Goal: Complete application form

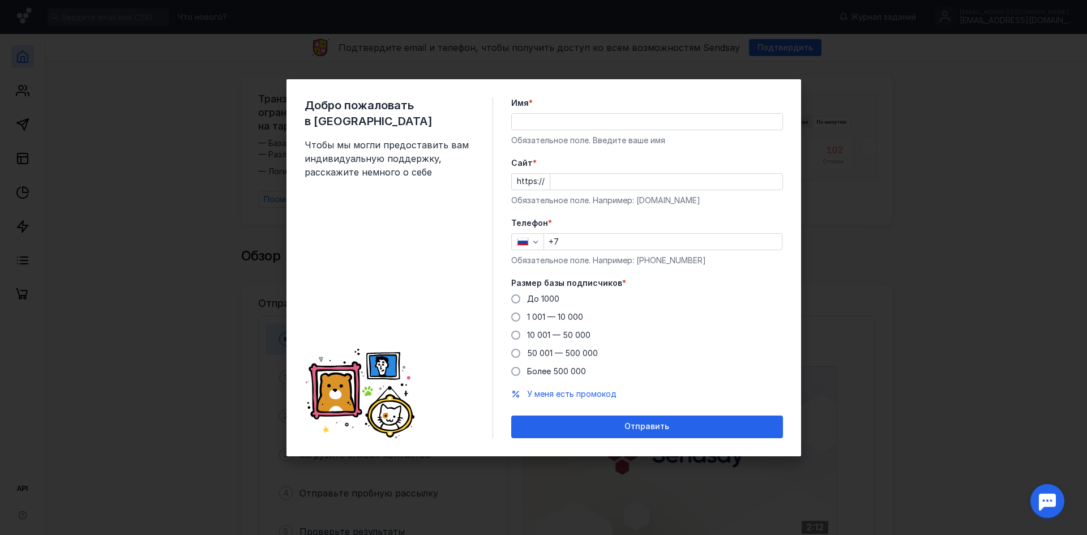
click at [693, 130] on div "Имя * Обязательное поле. Введите ваше имя" at bounding box center [647, 121] width 272 height 49
click at [680, 119] on input "Имя *" at bounding box center [647, 122] width 270 height 16
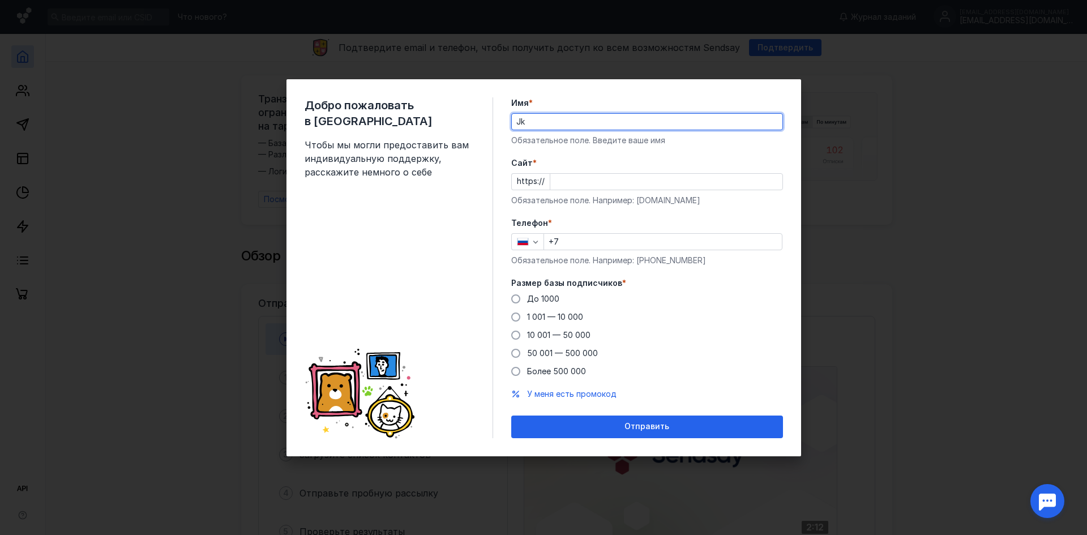
type input "J"
type input "[PERSON_NAME]"
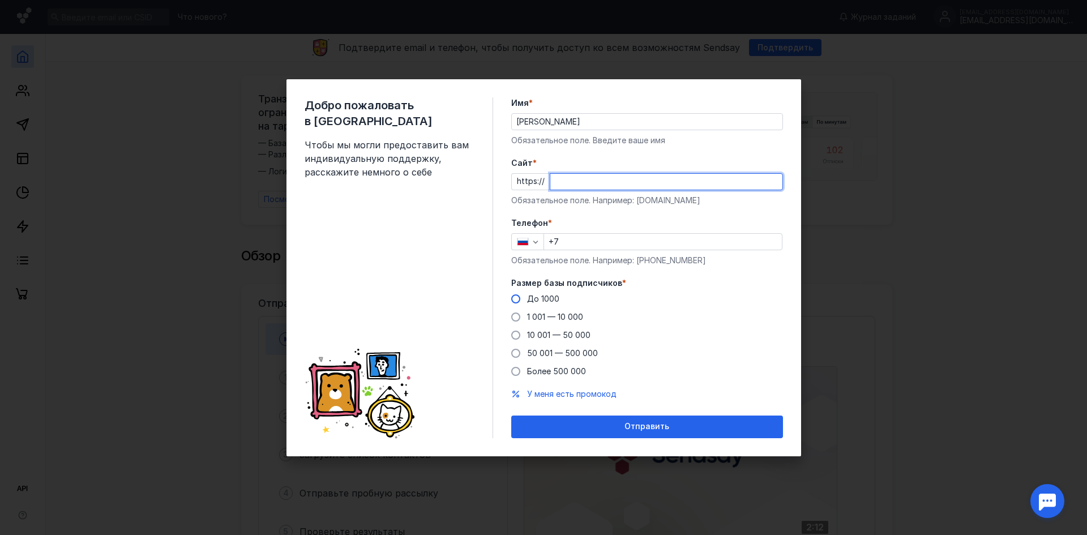
click at [539, 299] on div "Размер базы подписчиков * До 1000 1 001 — 10 000 10 001 — 50 000 50 001 — 500 0…" at bounding box center [647, 327] width 272 height 100
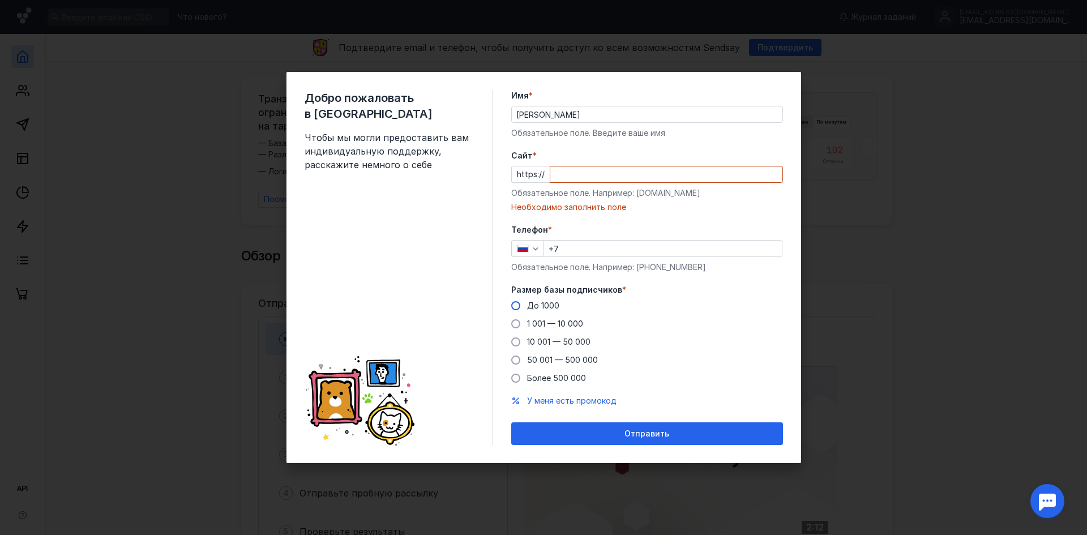
click at [541, 304] on span "До 1000" at bounding box center [543, 305] width 32 height 10
click at [0, 0] on input "До 1000" at bounding box center [0, 0] width 0 height 0
click at [570, 239] on div "Телефон * +7 Обязательное поле. Например: [PHONE_NUMBER]" at bounding box center [647, 248] width 272 height 49
click at [579, 246] on input "+7" at bounding box center [663, 249] width 238 height 16
type input "[PHONE_NUMBER]"
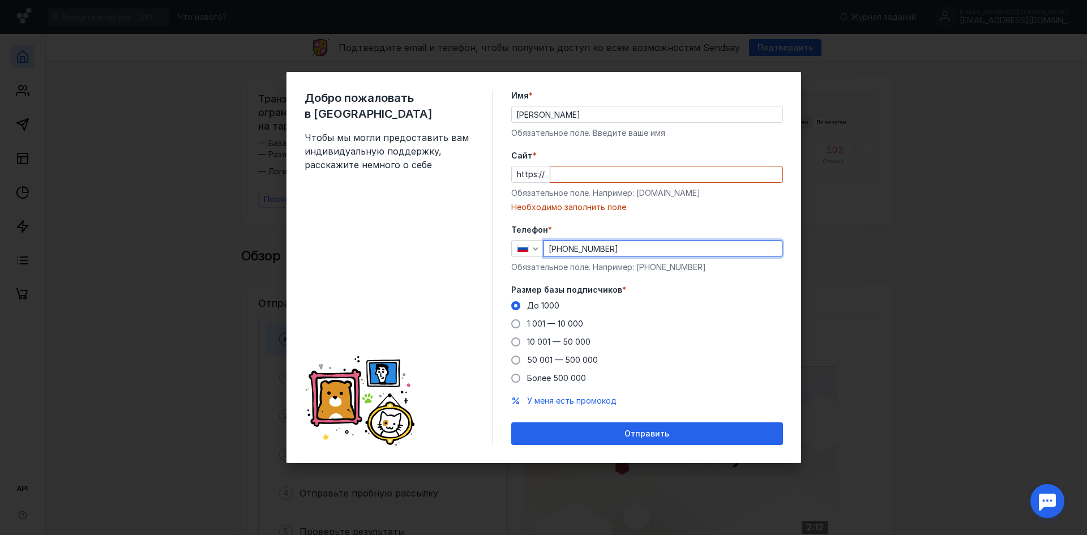
click at [557, 178] on input "Cайт *" at bounding box center [666, 174] width 232 height 16
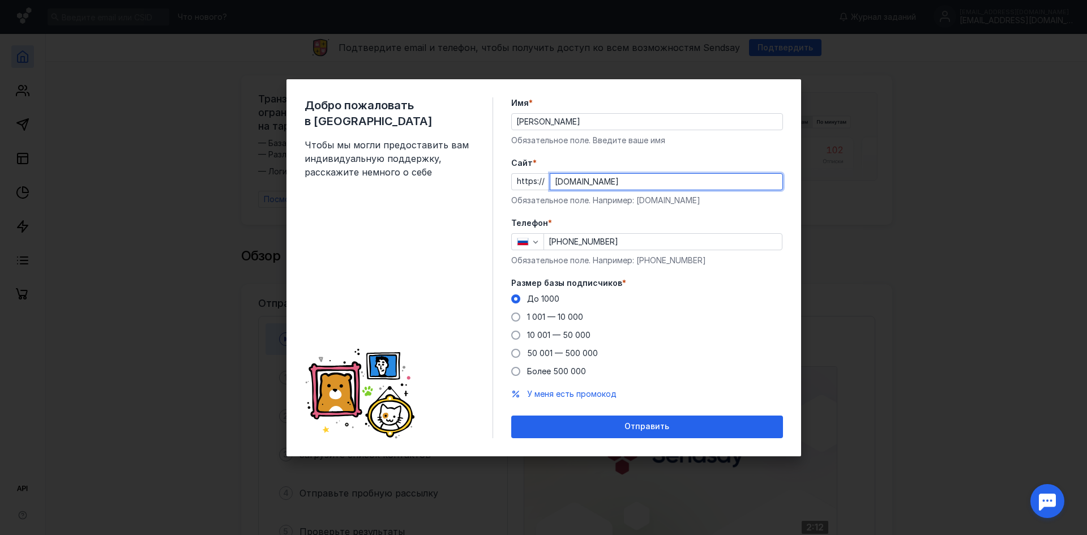
type input "[DOMAIN_NAME]"
click at [631, 211] on form "Имя * [PERSON_NAME] поле. Введите ваше имя [PERSON_NAME] * https:// [DOMAIN_NAM…" at bounding box center [647, 267] width 272 height 341
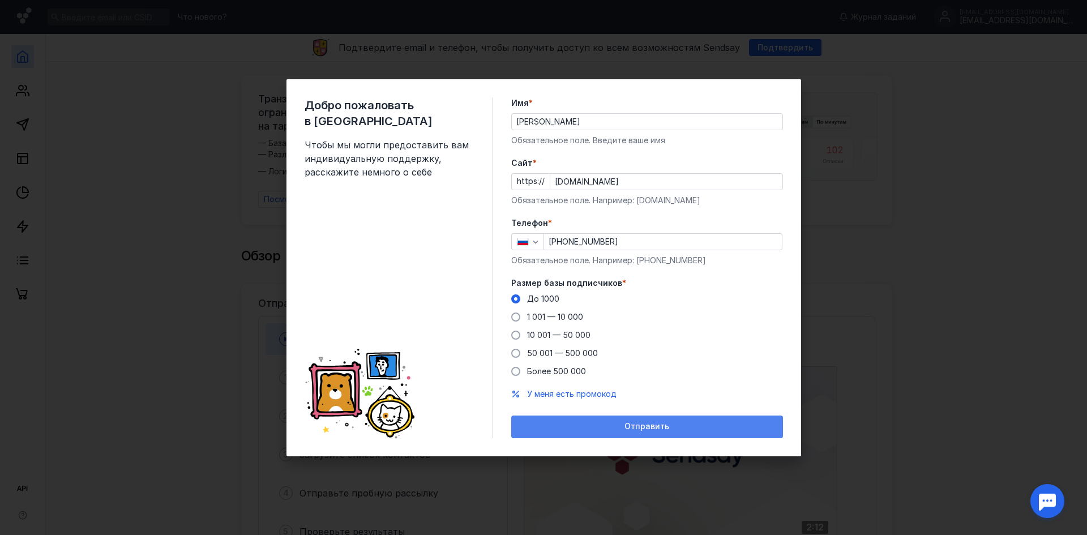
click at [661, 423] on span "Отправить" at bounding box center [646, 427] width 45 height 10
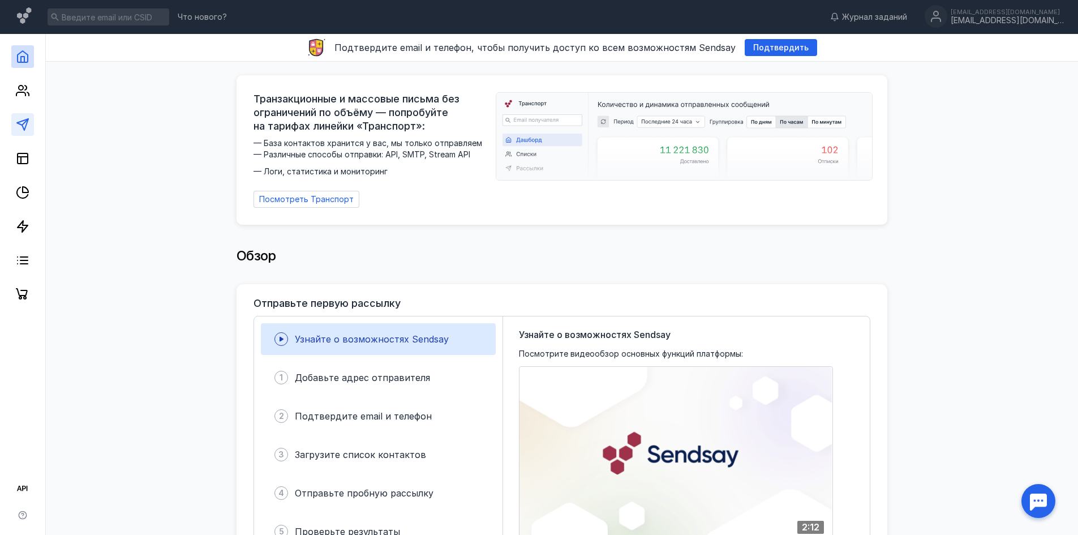
click at [24, 131] on link at bounding box center [22, 124] width 23 height 23
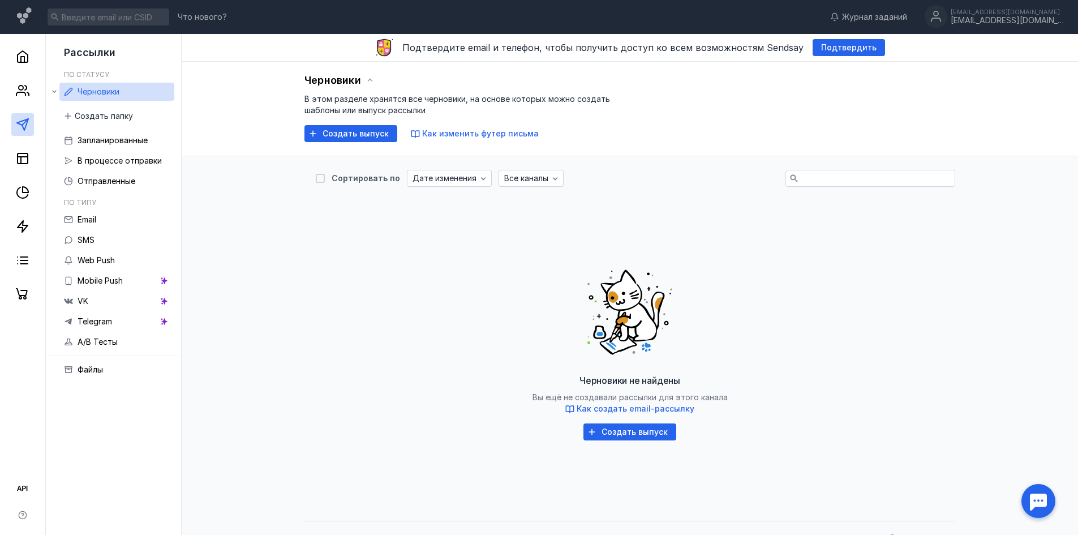
drag, startPoint x: 624, startPoint y: 424, endPoint x: 577, endPoint y: 400, distance: 53.1
click at [577, 400] on div "Черновики не найдены Вы ещё не создавали рассылки для этого канала Как создать …" at bounding box center [630, 348] width 628 height 283
click at [602, 408] on span "Как создать email-рассылку" at bounding box center [636, 408] width 118 height 10
click at [597, 432] on div "Создать выпуск" at bounding box center [635, 432] width 78 height 10
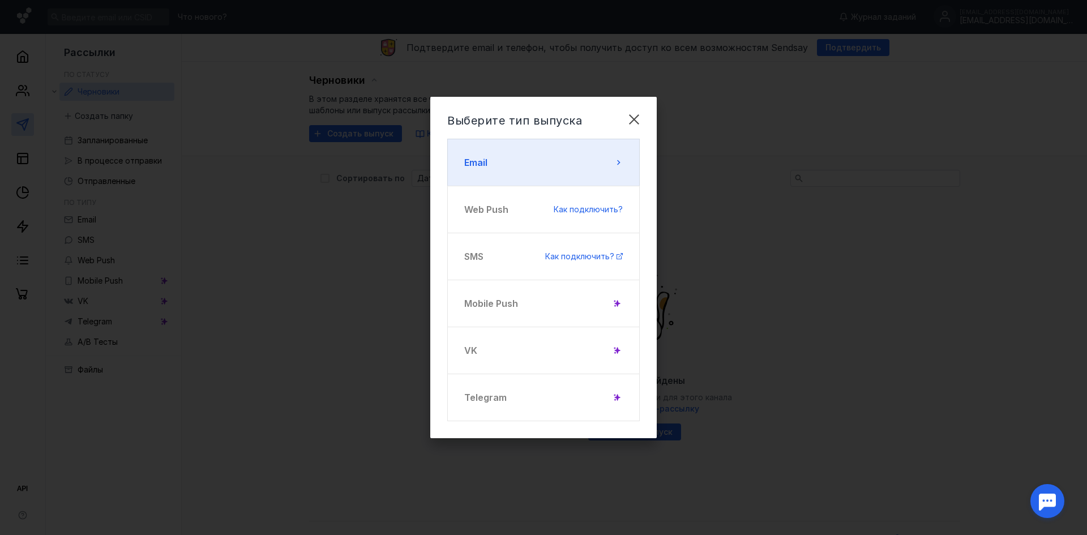
click at [522, 150] on button "Email" at bounding box center [543, 163] width 192 height 48
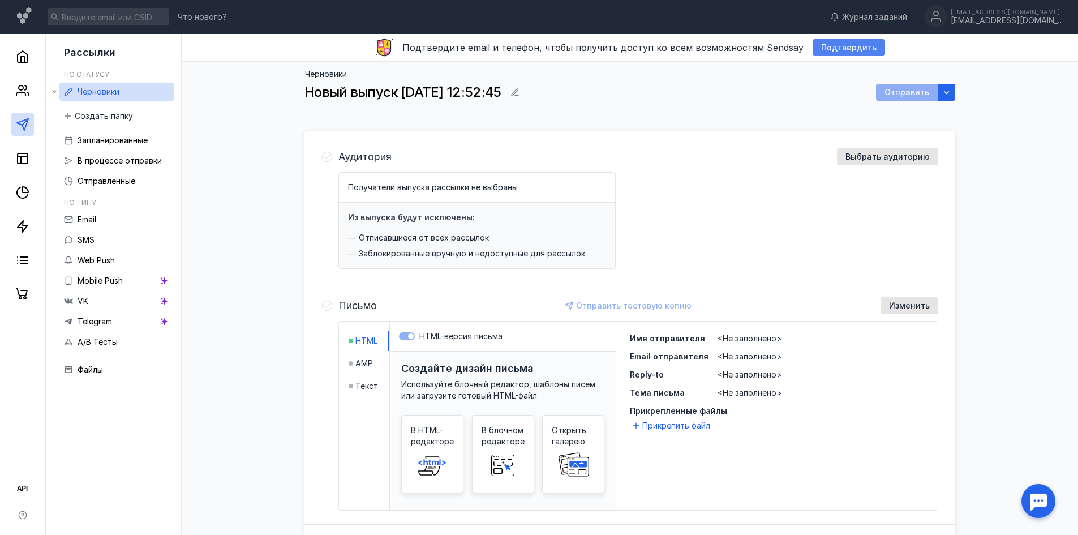
click at [832, 47] on span "Подтвердить" at bounding box center [848, 48] width 55 height 10
